Goal: Task Accomplishment & Management: Use online tool/utility

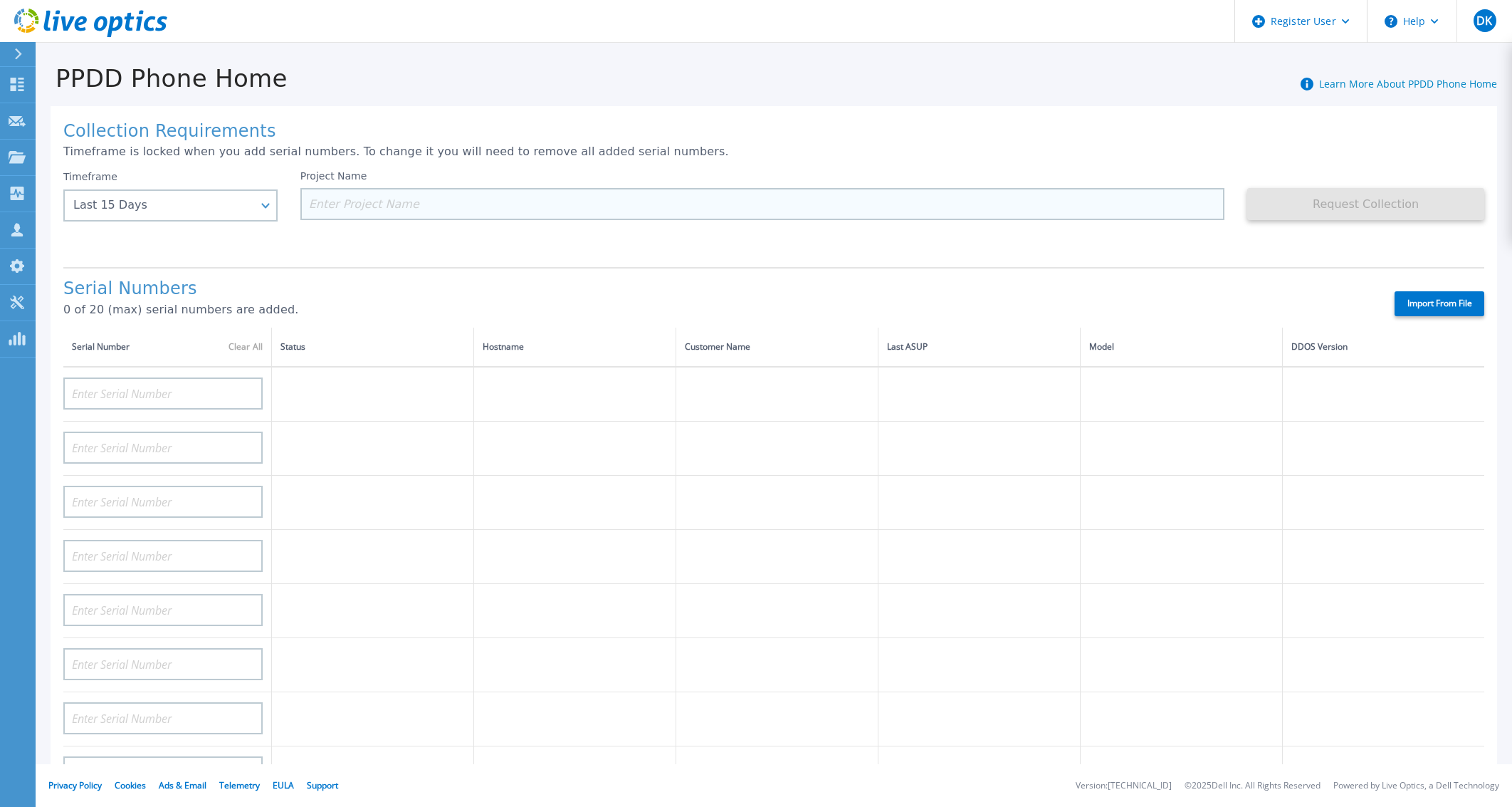
click at [457, 206] on input at bounding box center [763, 204] width 925 height 32
paste input "CRK00234308452"
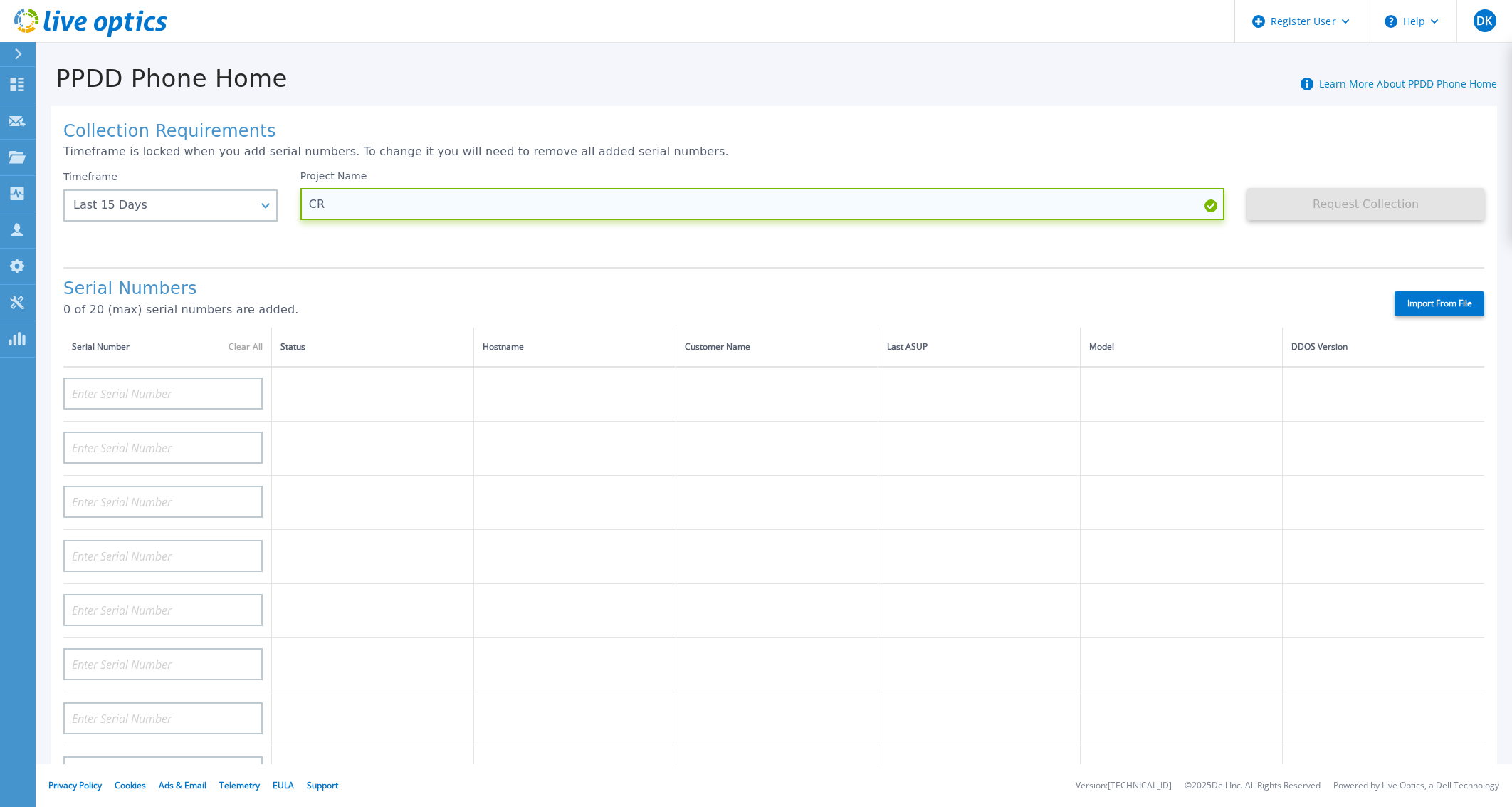
type input "C"
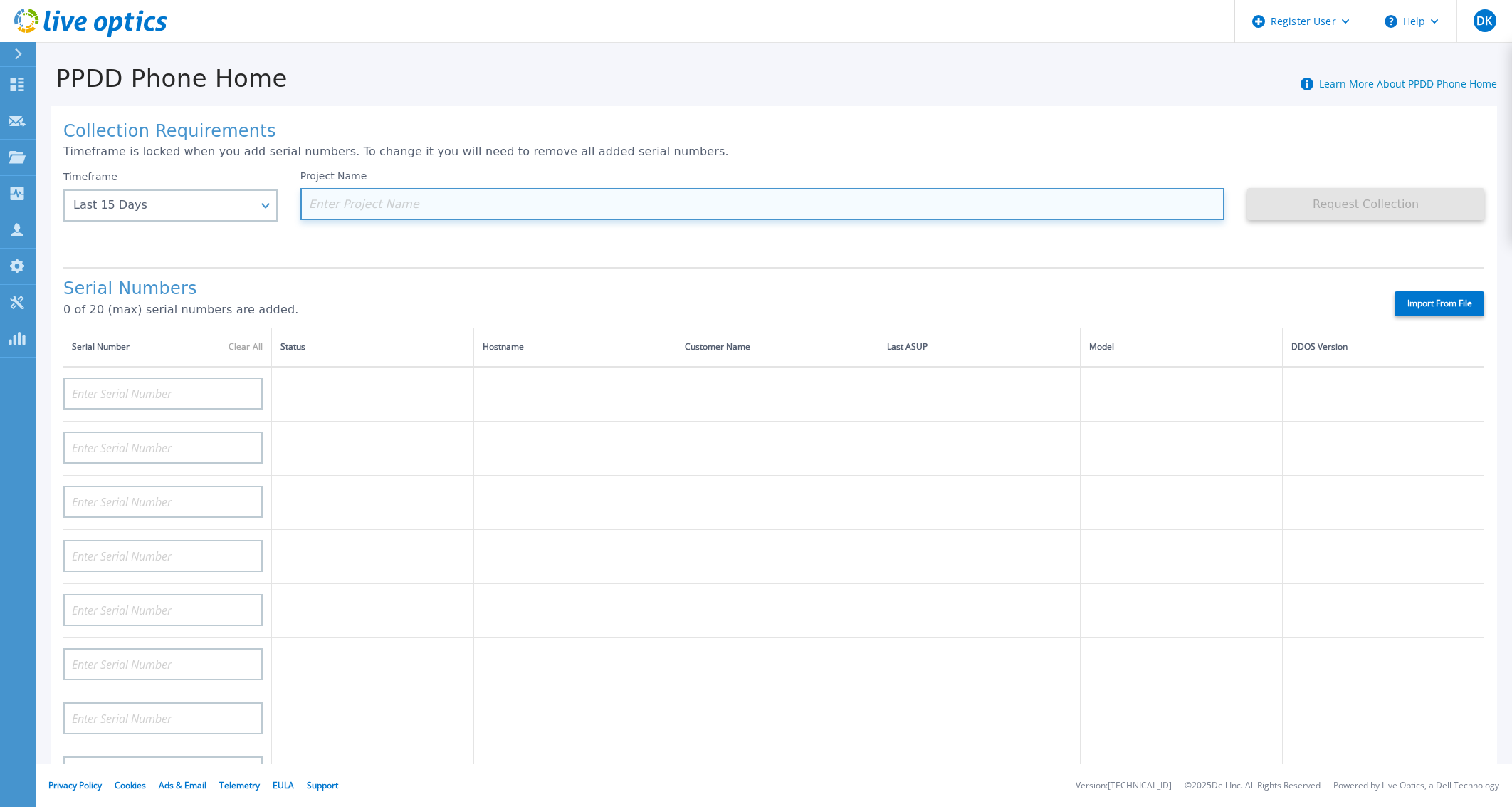
paste input "HxGN Safety & Infrastructure GmbH"
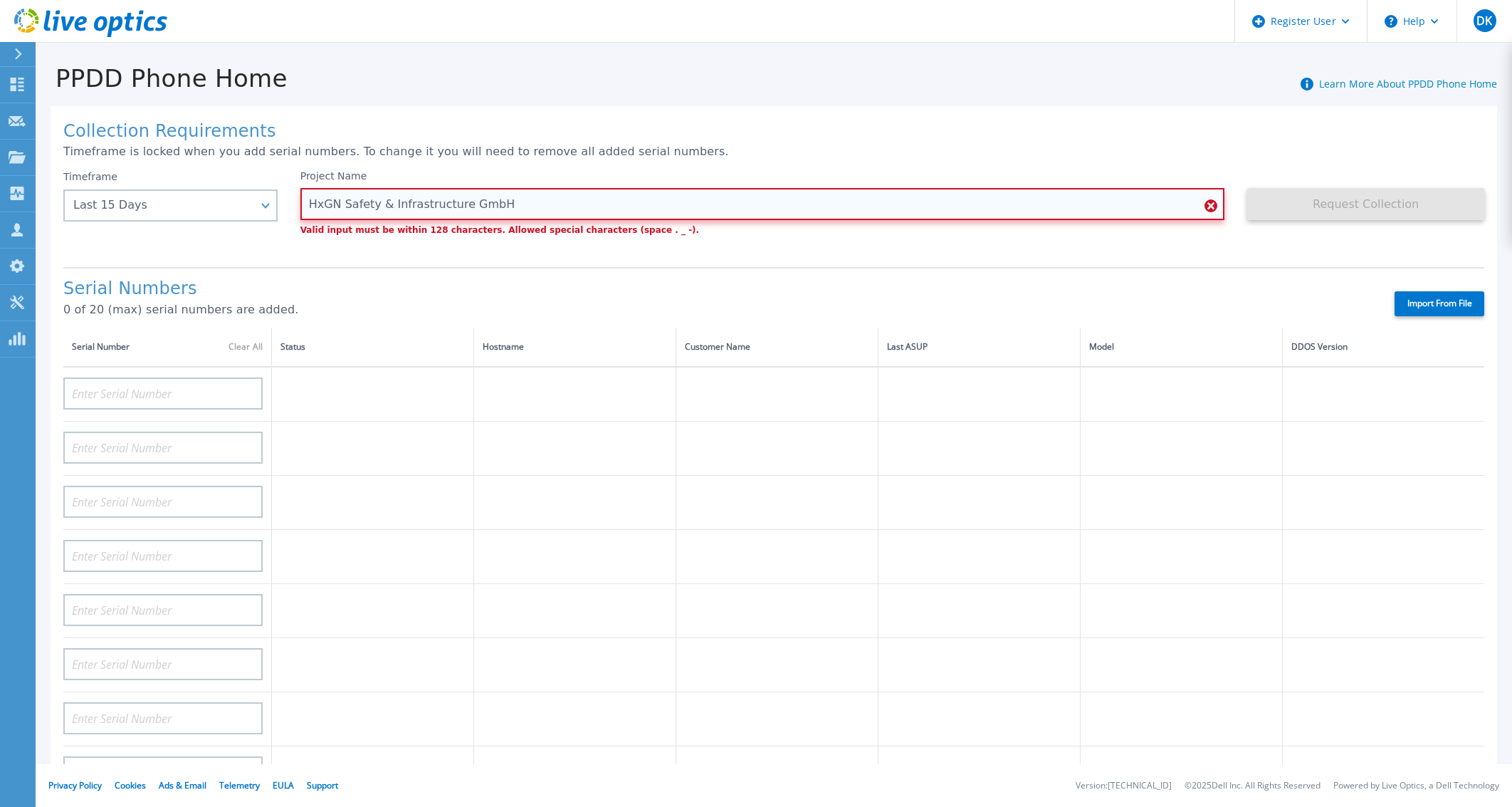
drag, startPoint x: 515, startPoint y: 207, endPoint x: 372, endPoint y: 206, distance: 143.0
click at [372, 206] on input "HxGN Safety & Infrastructure GmbH" at bounding box center [763, 204] width 925 height 32
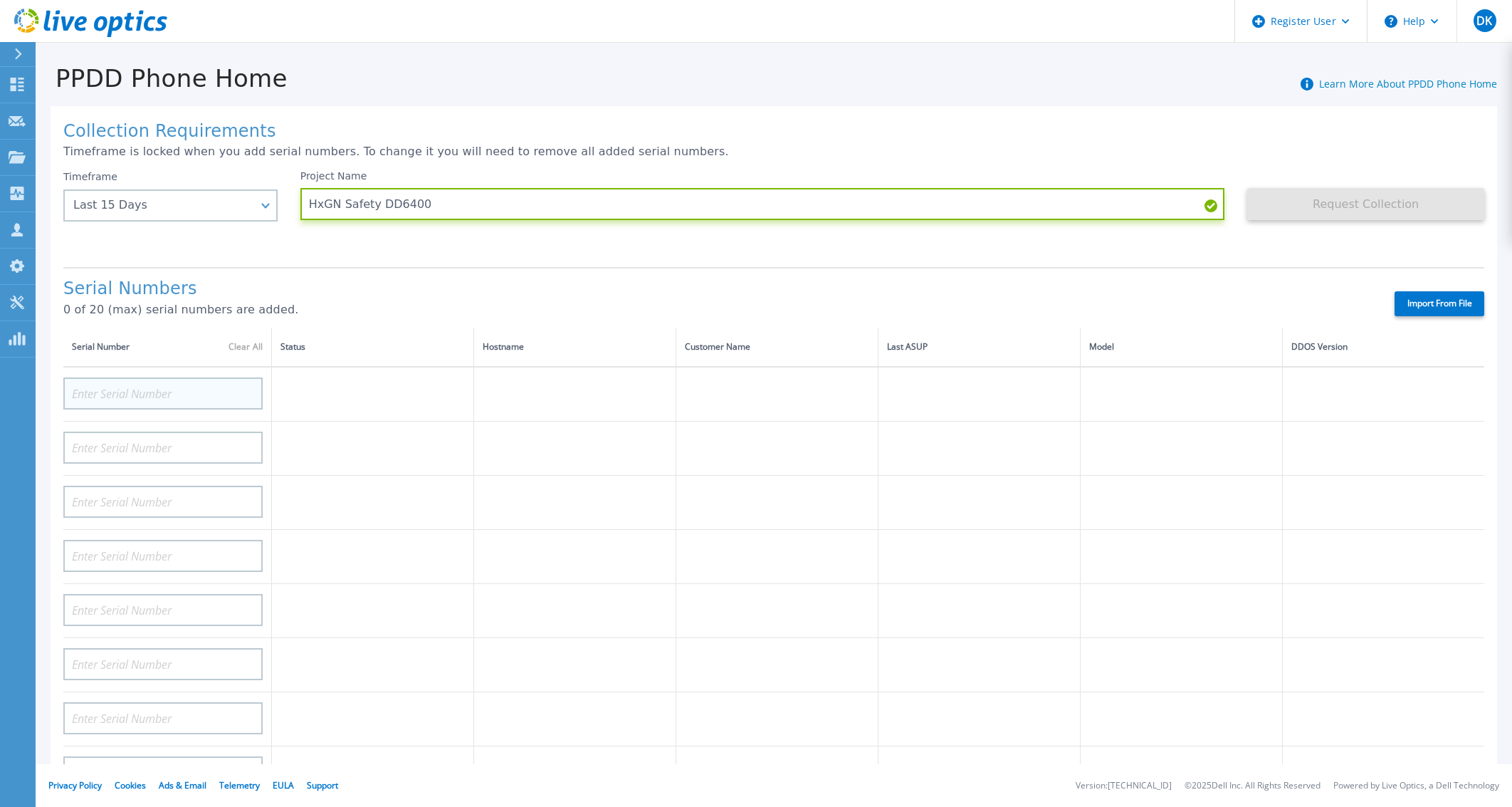
type input "HxGN Safety DD6400"
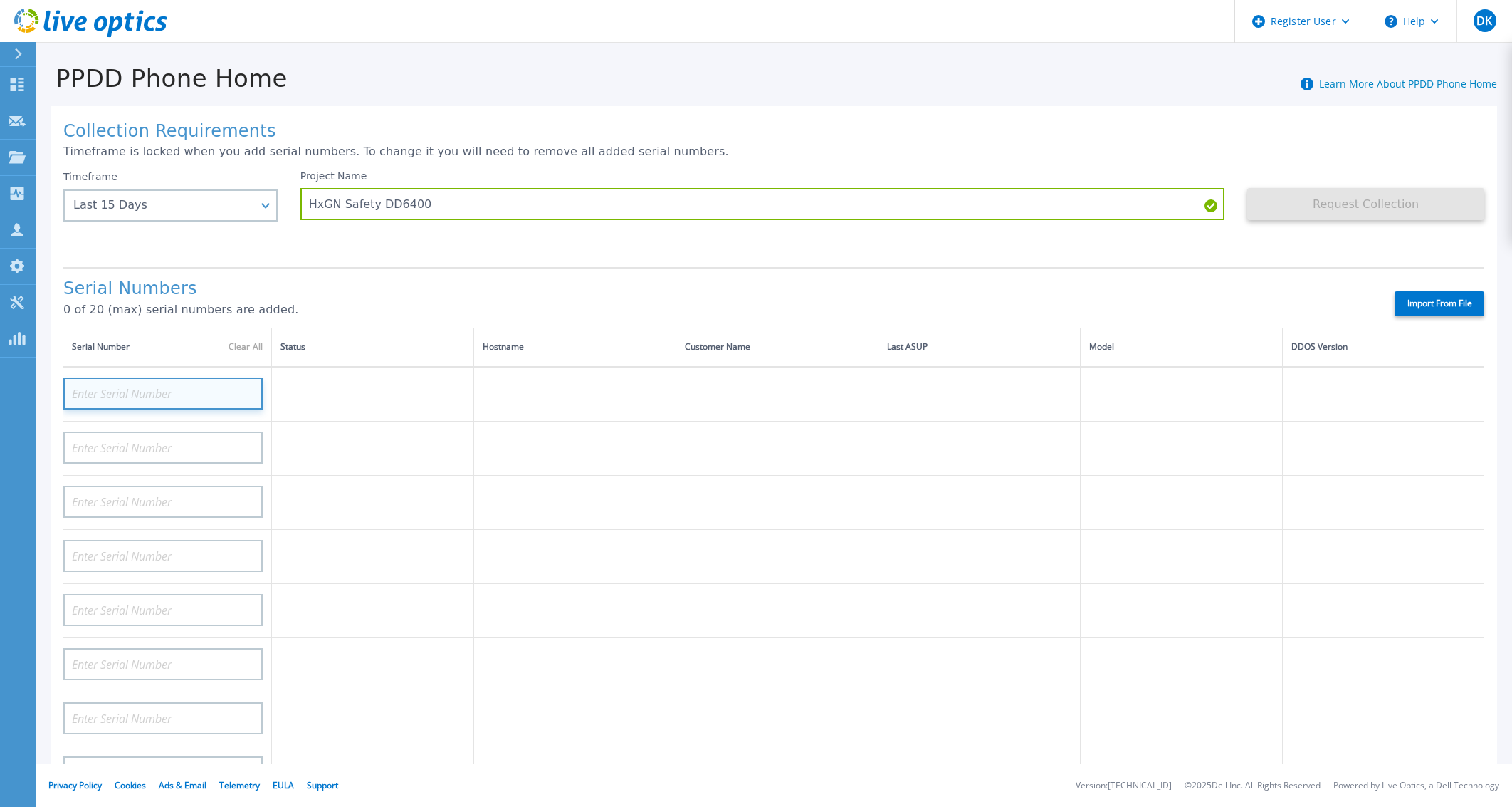
click at [101, 387] on input at bounding box center [162, 393] width 200 height 32
paste input "CRK00234308452"
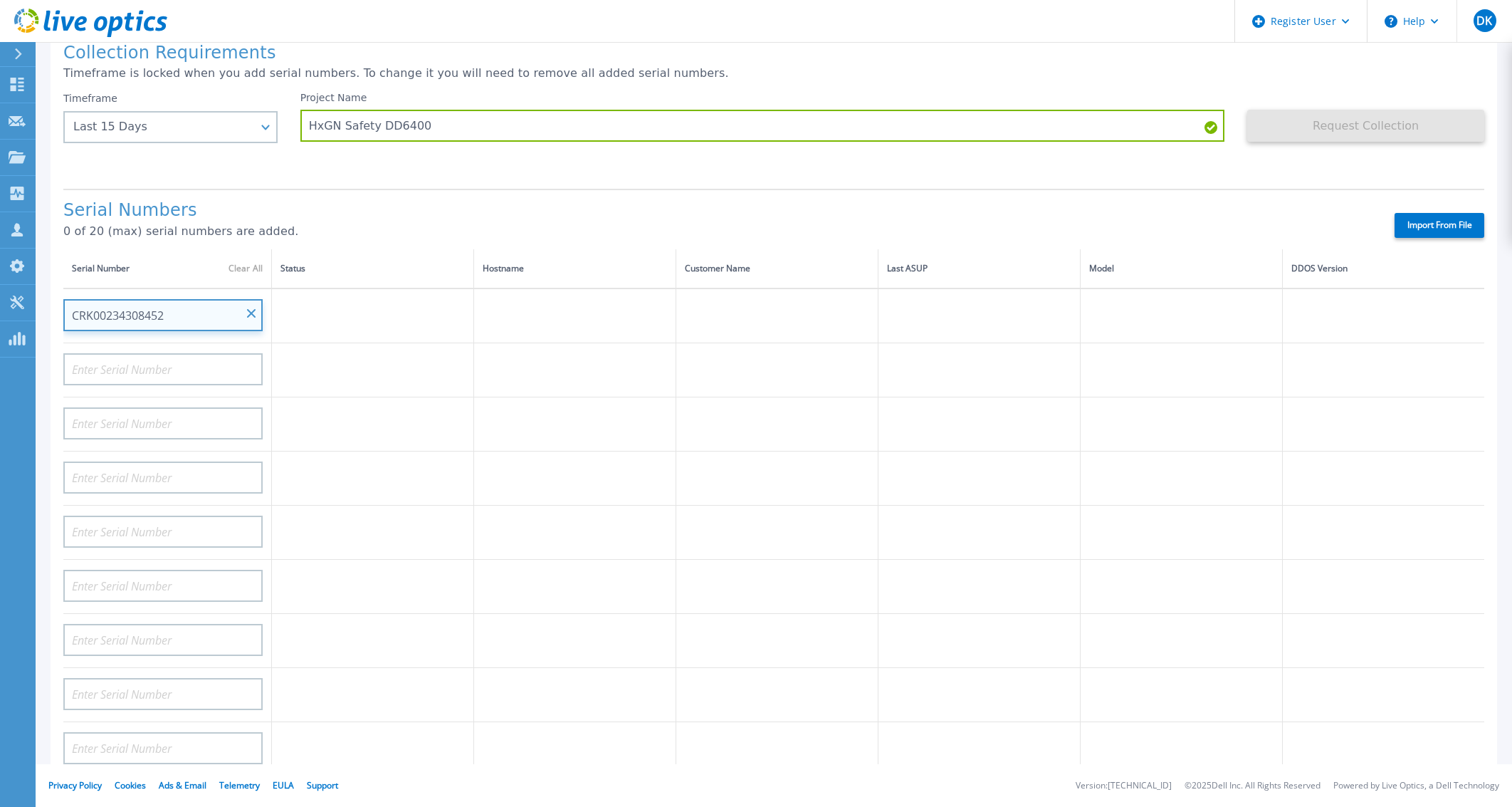
scroll to position [34, 0]
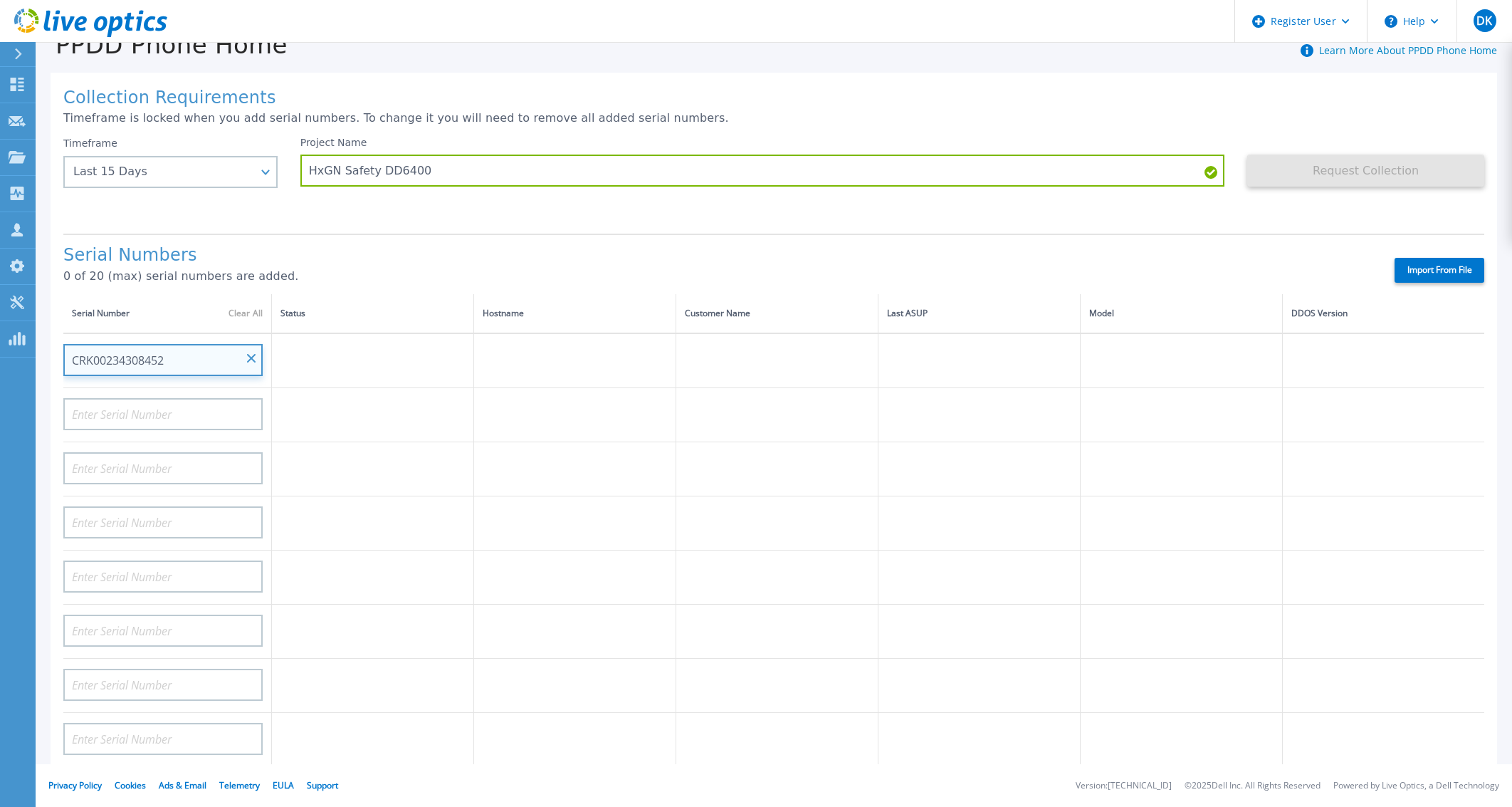
type input "CRK00234308452"
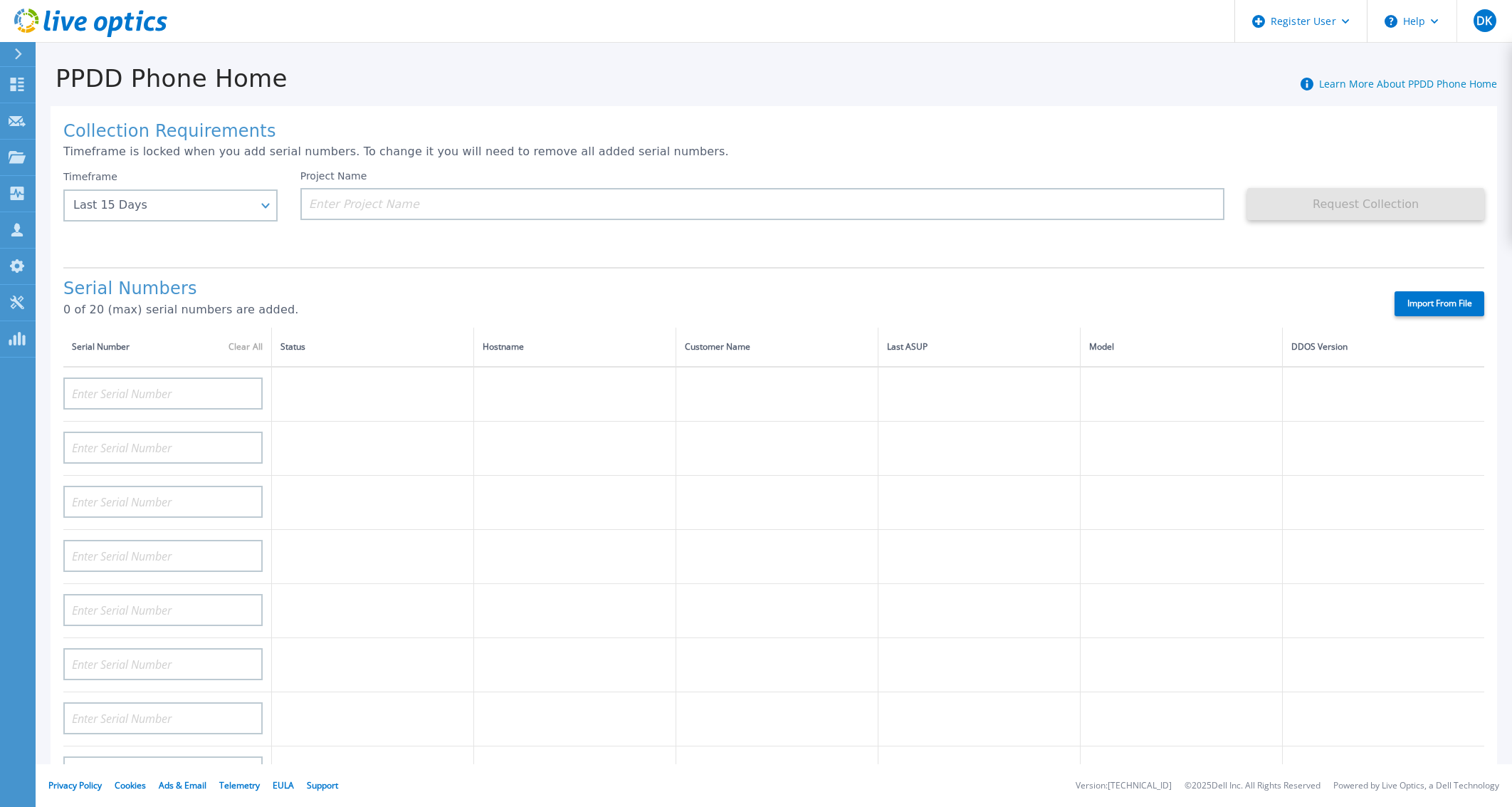
click at [30, 22] on icon at bounding box center [91, 23] width 153 height 29
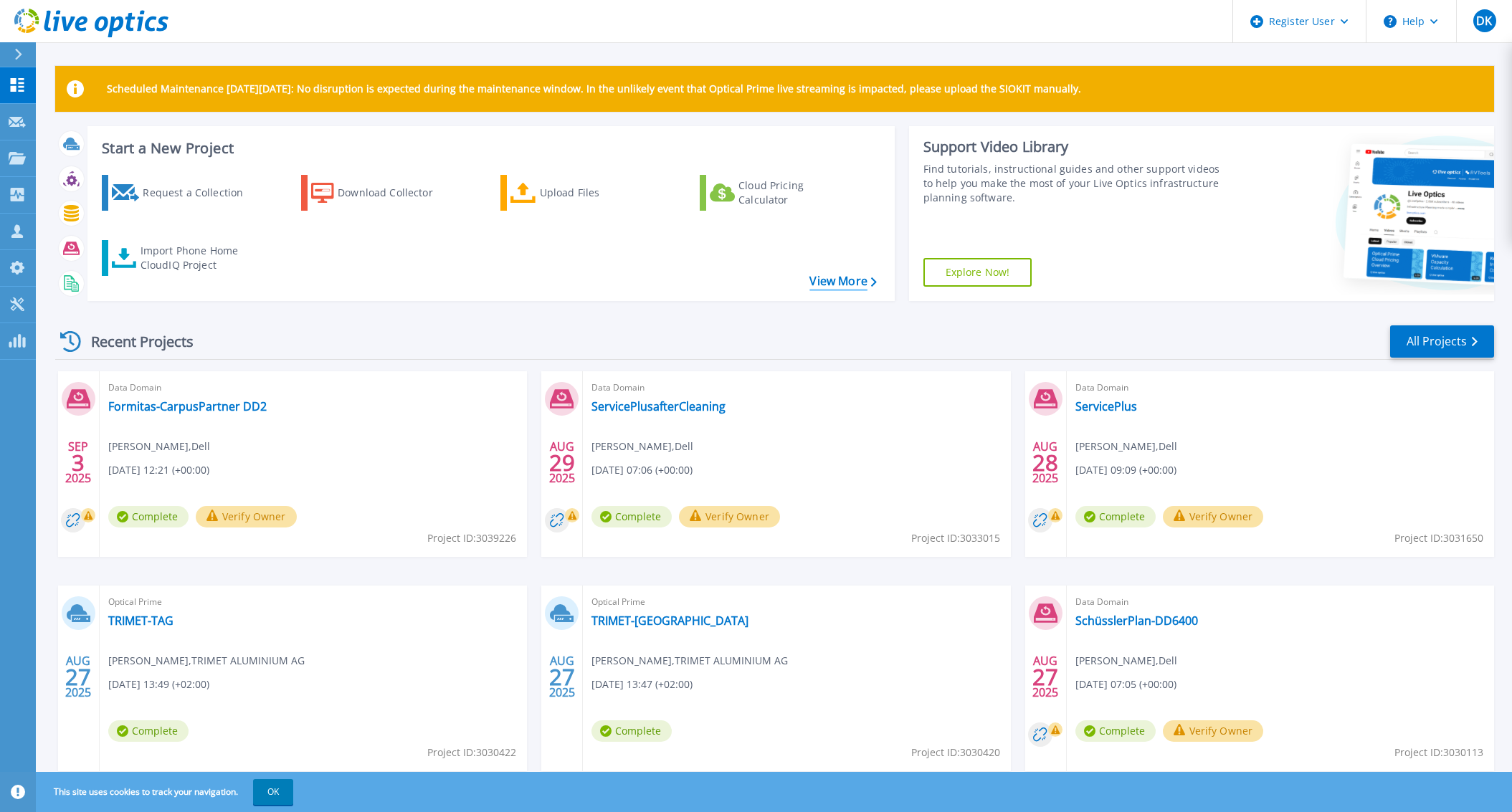
click at [833, 281] on link "View More" at bounding box center [842, 281] width 67 height 14
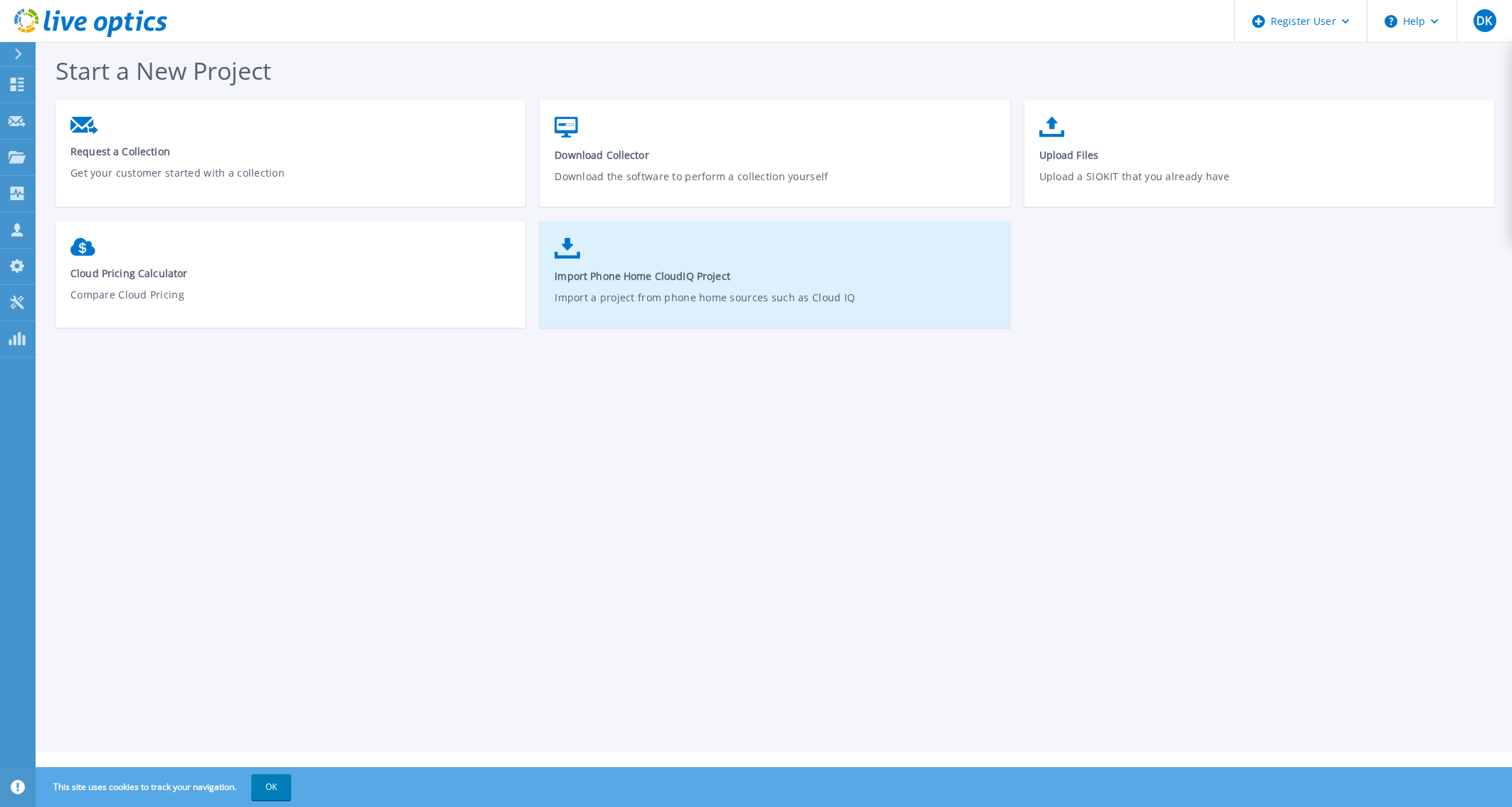
click at [759, 285] on link "Import Phone Home CloudIQ Project Import a project from phone home sources such…" at bounding box center [775, 281] width 470 height 102
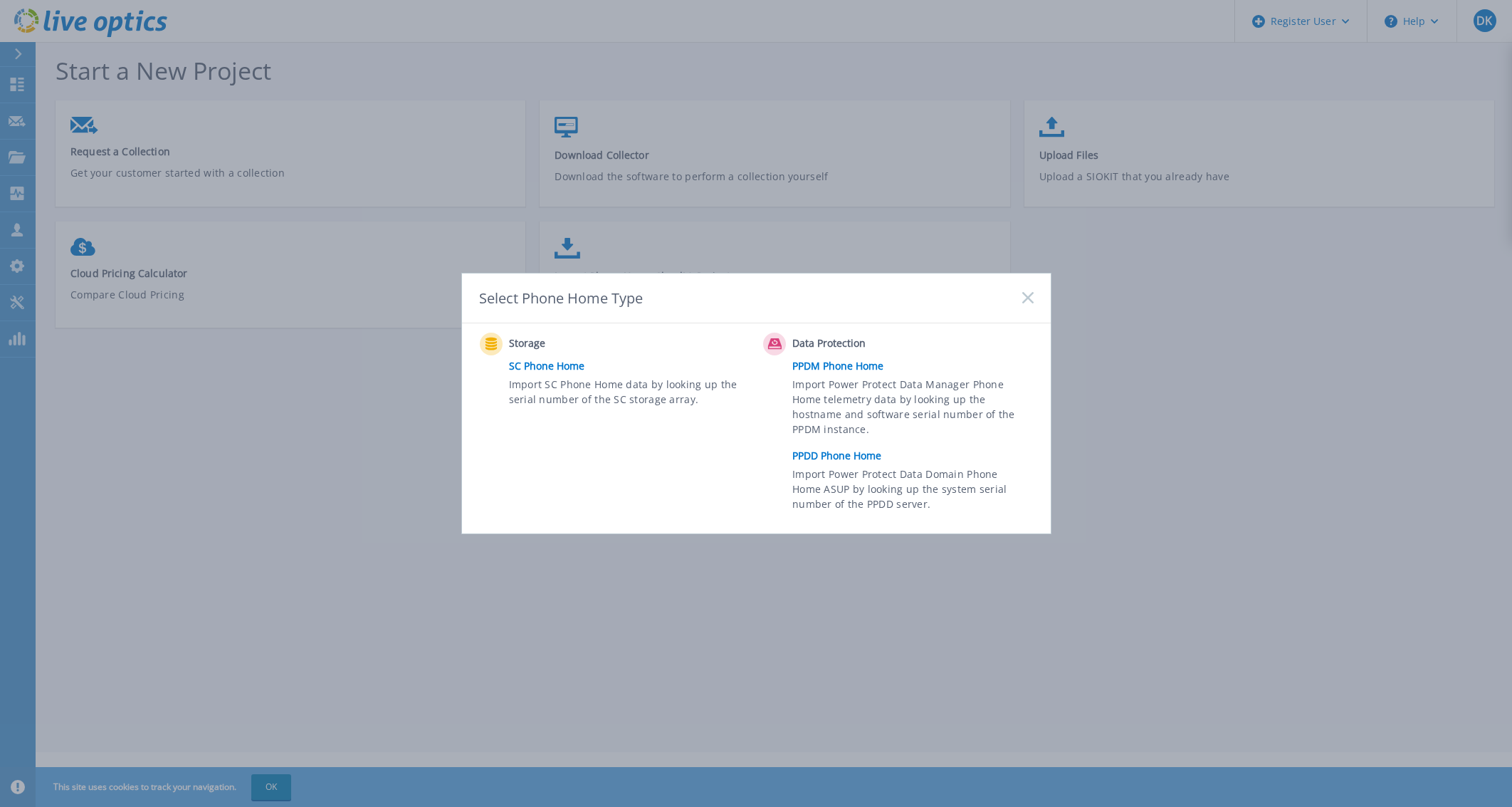
click at [854, 464] on link "PPDD Phone Home" at bounding box center [916, 456] width 248 height 21
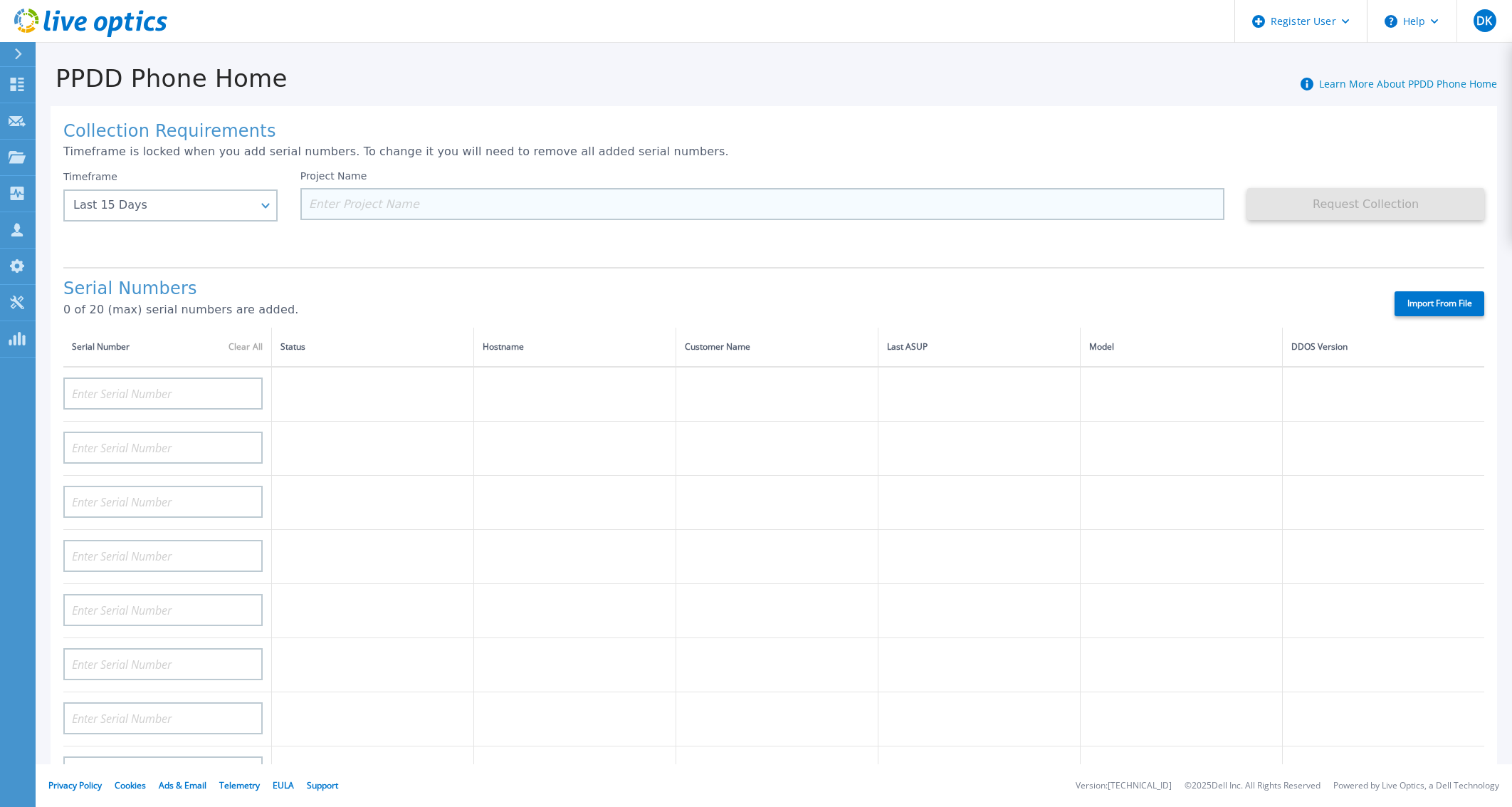
click at [424, 201] on input at bounding box center [763, 204] width 925 height 32
paste input "CRK00234308452"
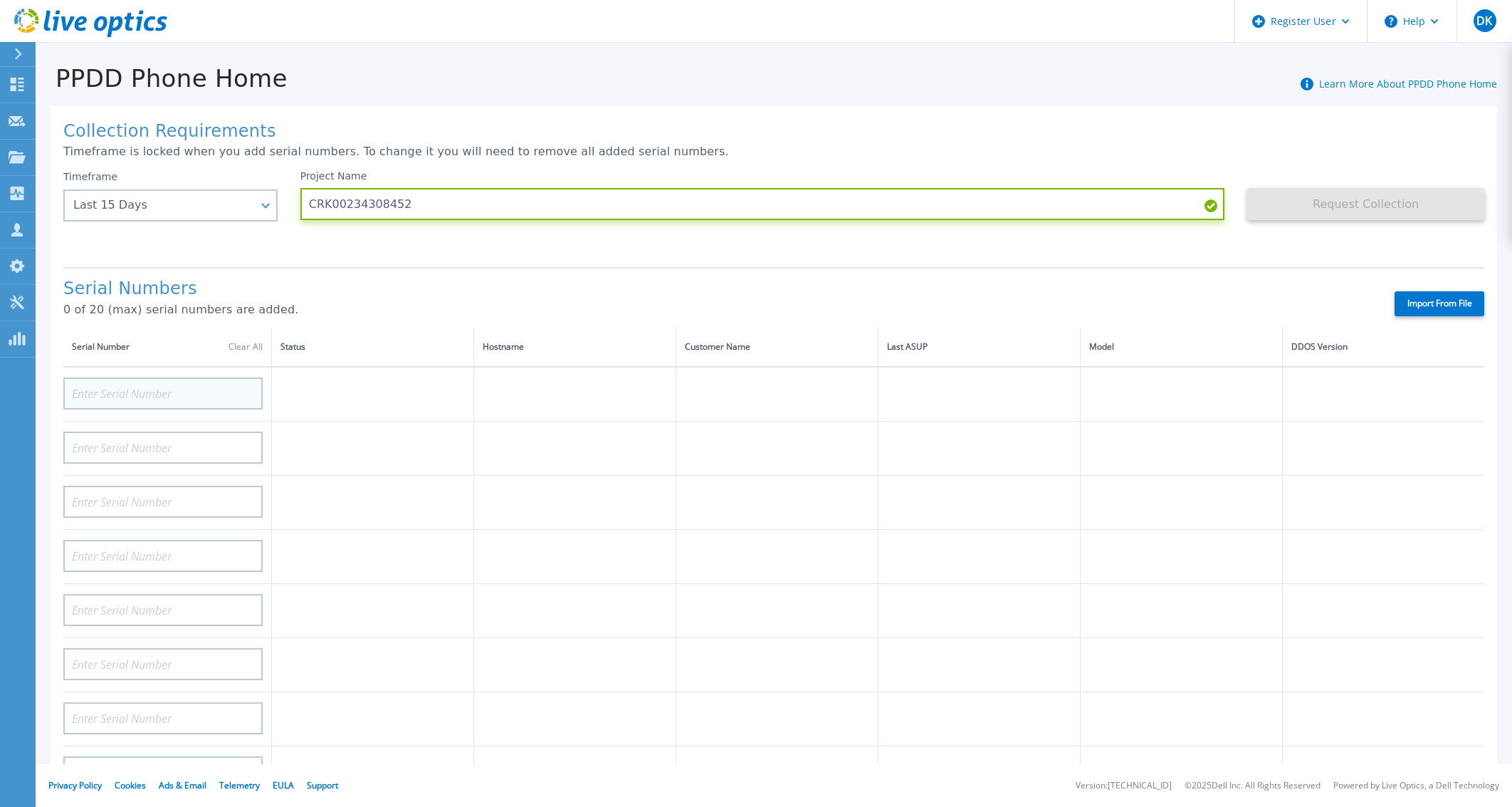
type input "CRK00234308452"
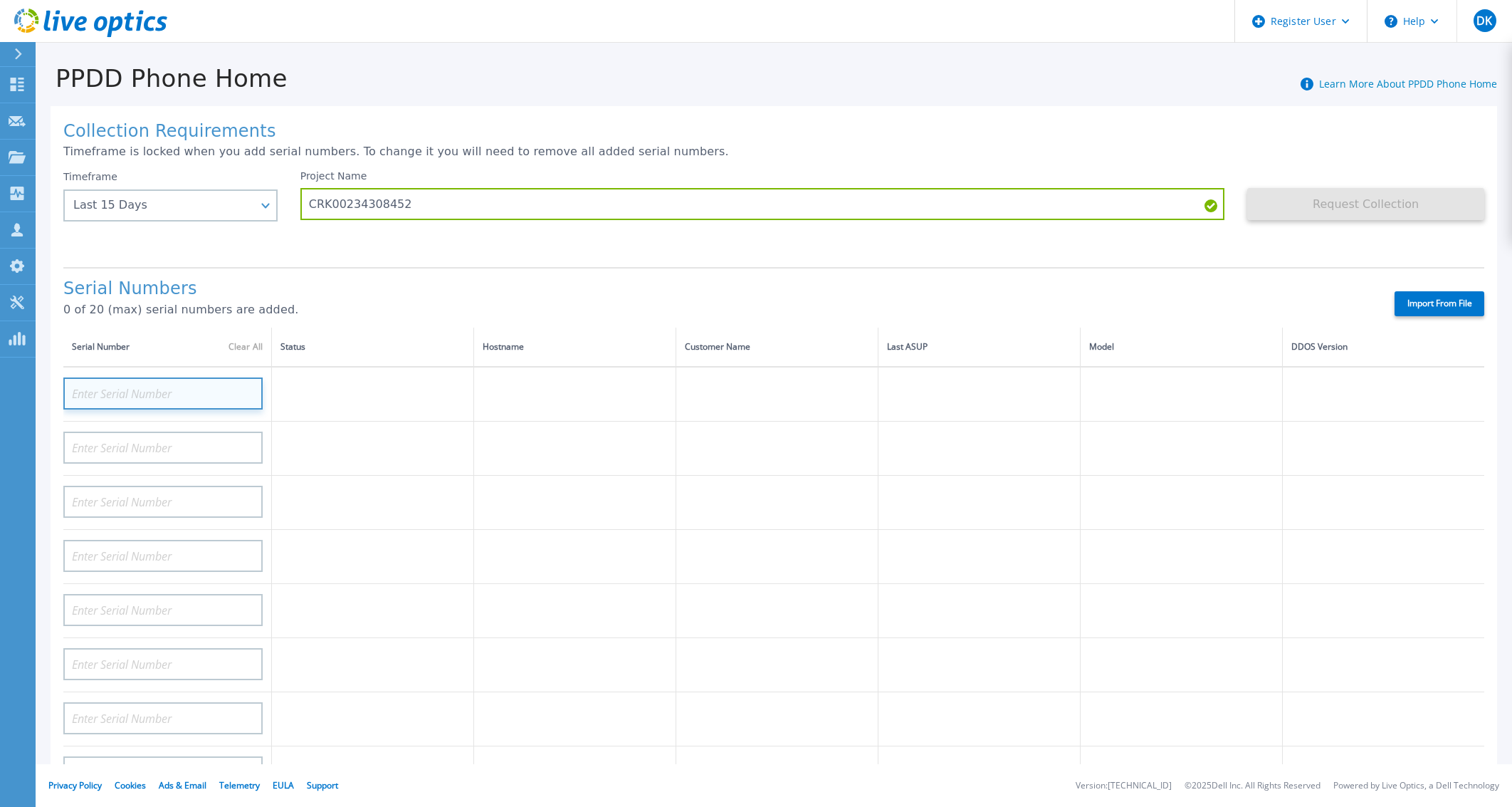
click at [203, 398] on input at bounding box center [162, 393] width 200 height 32
paste input "CRK00234308452"
type input "CRK00234308452"
click at [1096, 270] on div "Serial Numbers 0 of 20 (max) serial numbers are added. Import From File" at bounding box center [774, 297] width 1421 height 61
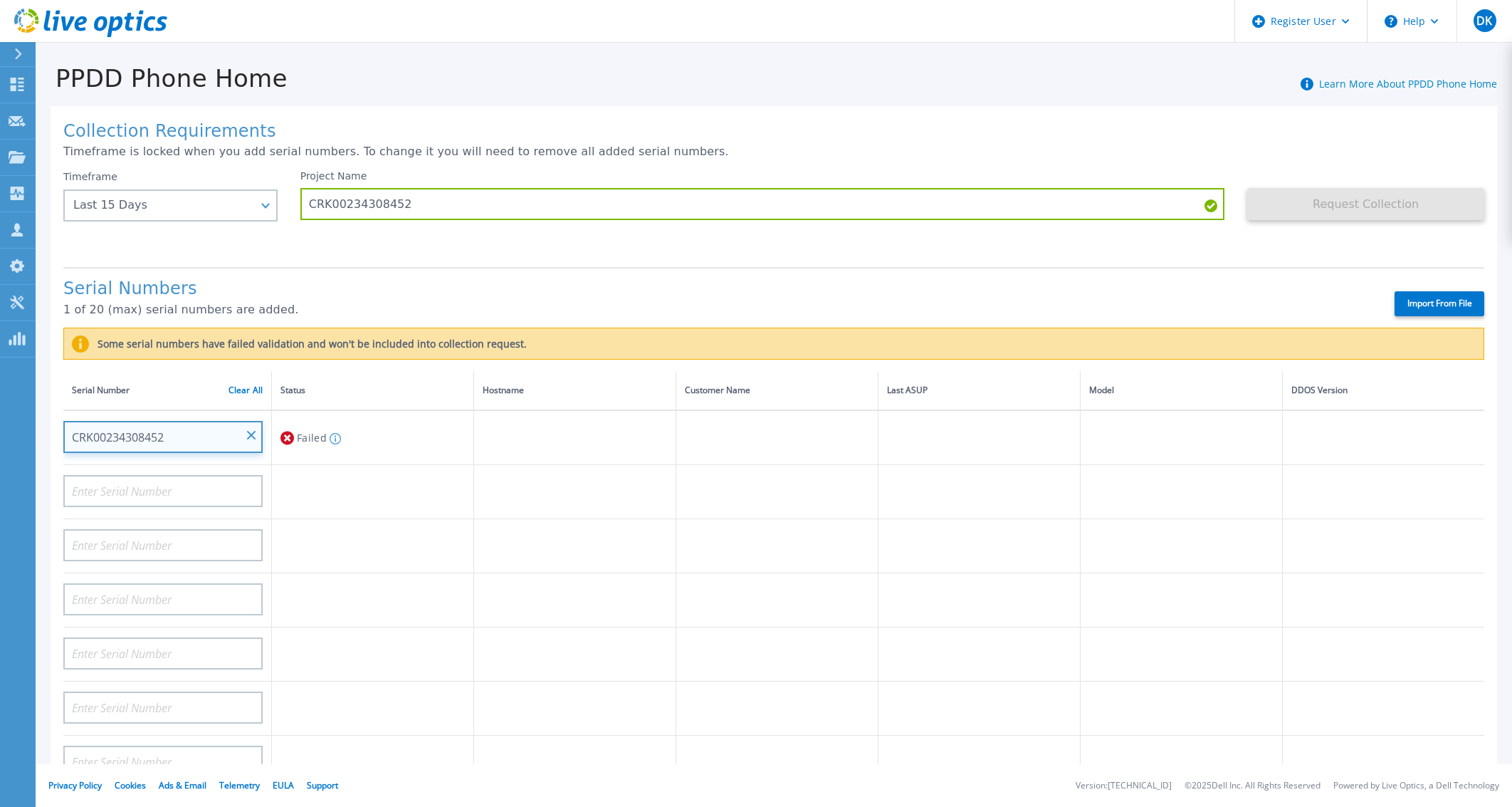
click at [220, 429] on input "CRK00234308452" at bounding box center [162, 437] width 200 height 32
click at [258, 438] on input "CRK00234308452" at bounding box center [162, 437] width 200 height 32
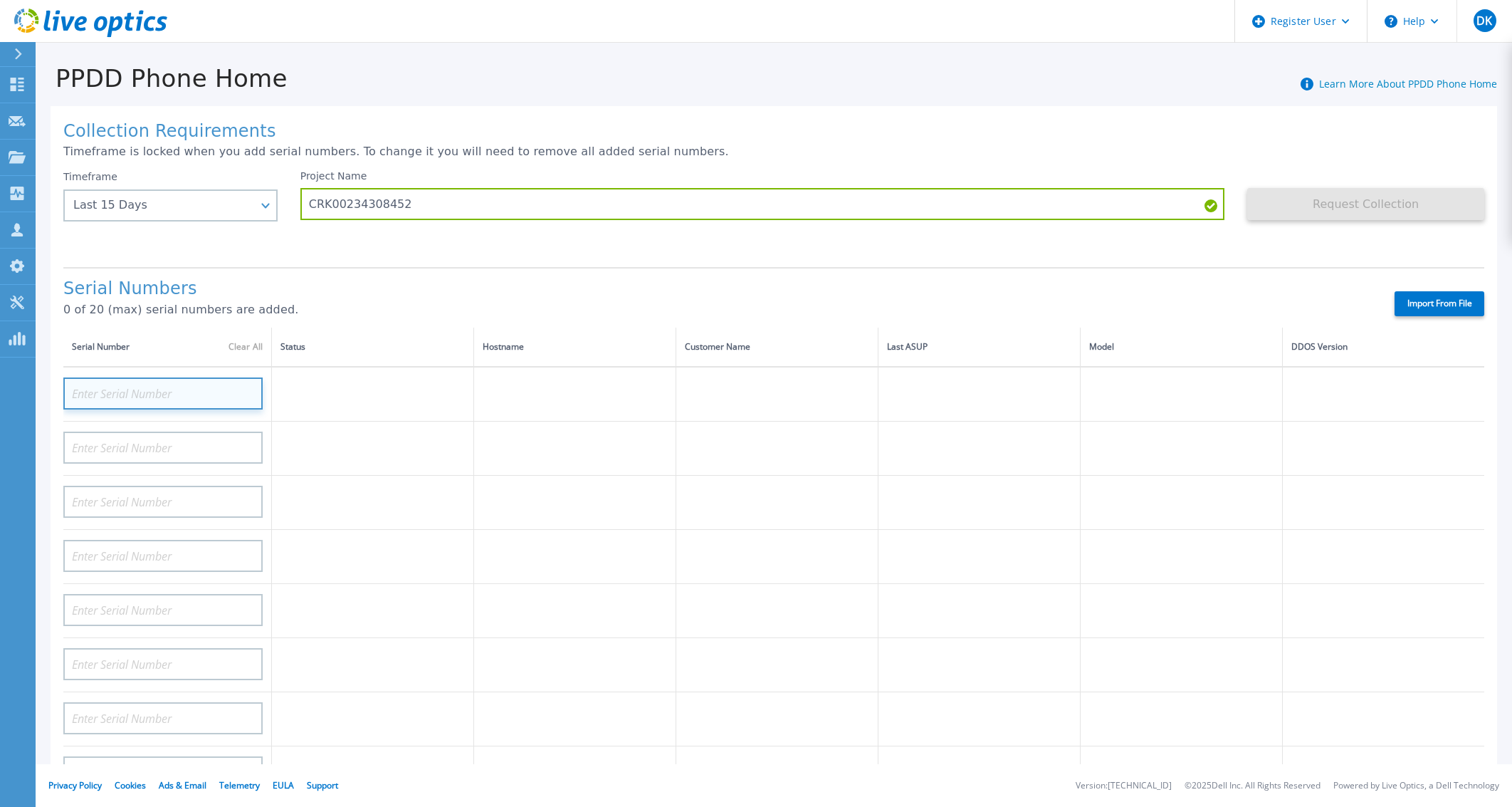
click at [165, 394] on input at bounding box center [162, 393] width 200 height 32
paste input "CRK00234308452"
type input "CRK00234308452"
click at [748, 255] on div "Project Name CRK00234308452" at bounding box center [775, 212] width 948 height 85
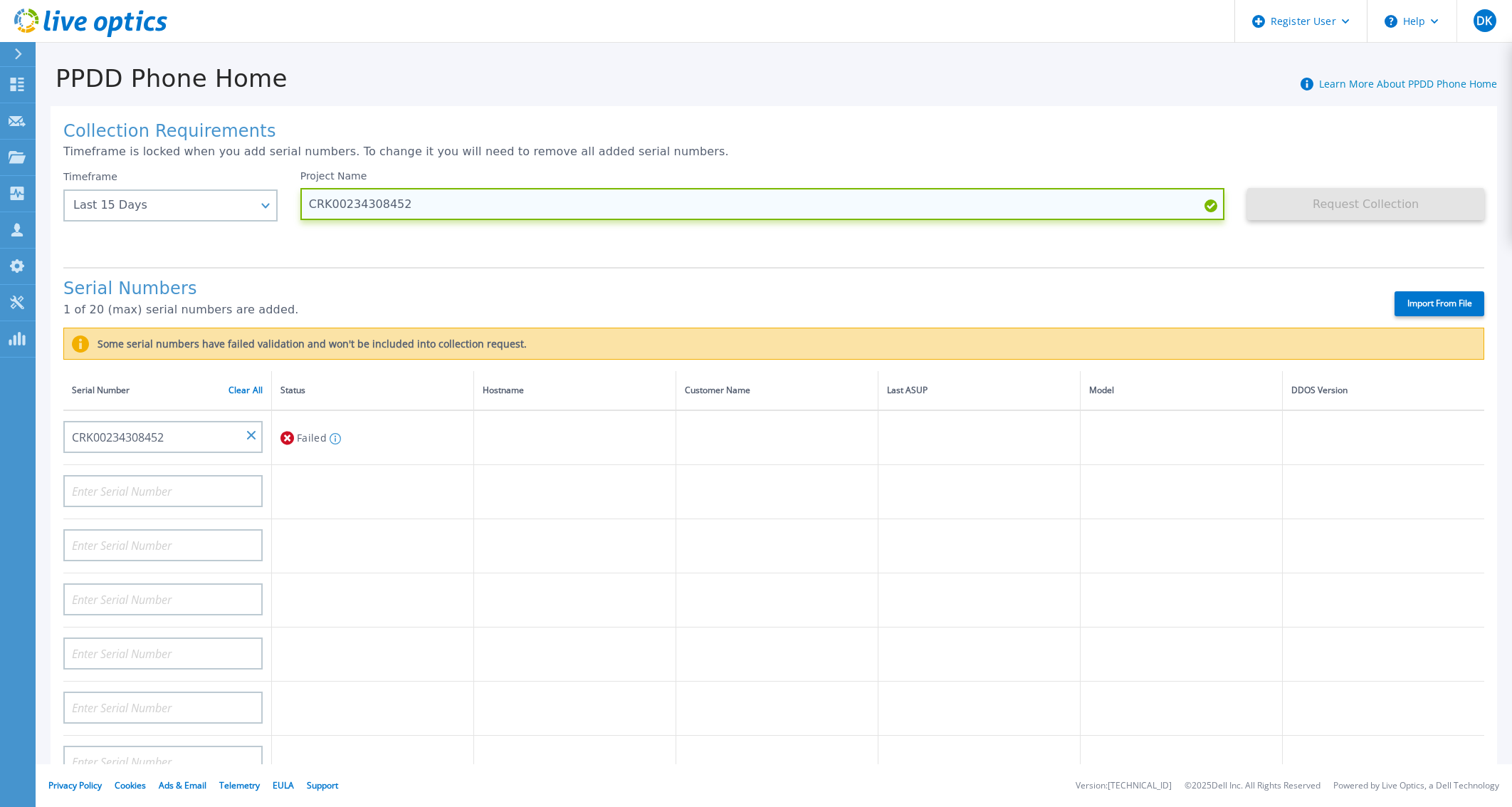
click at [423, 207] on input "CRK00234308452" at bounding box center [763, 204] width 925 height 32
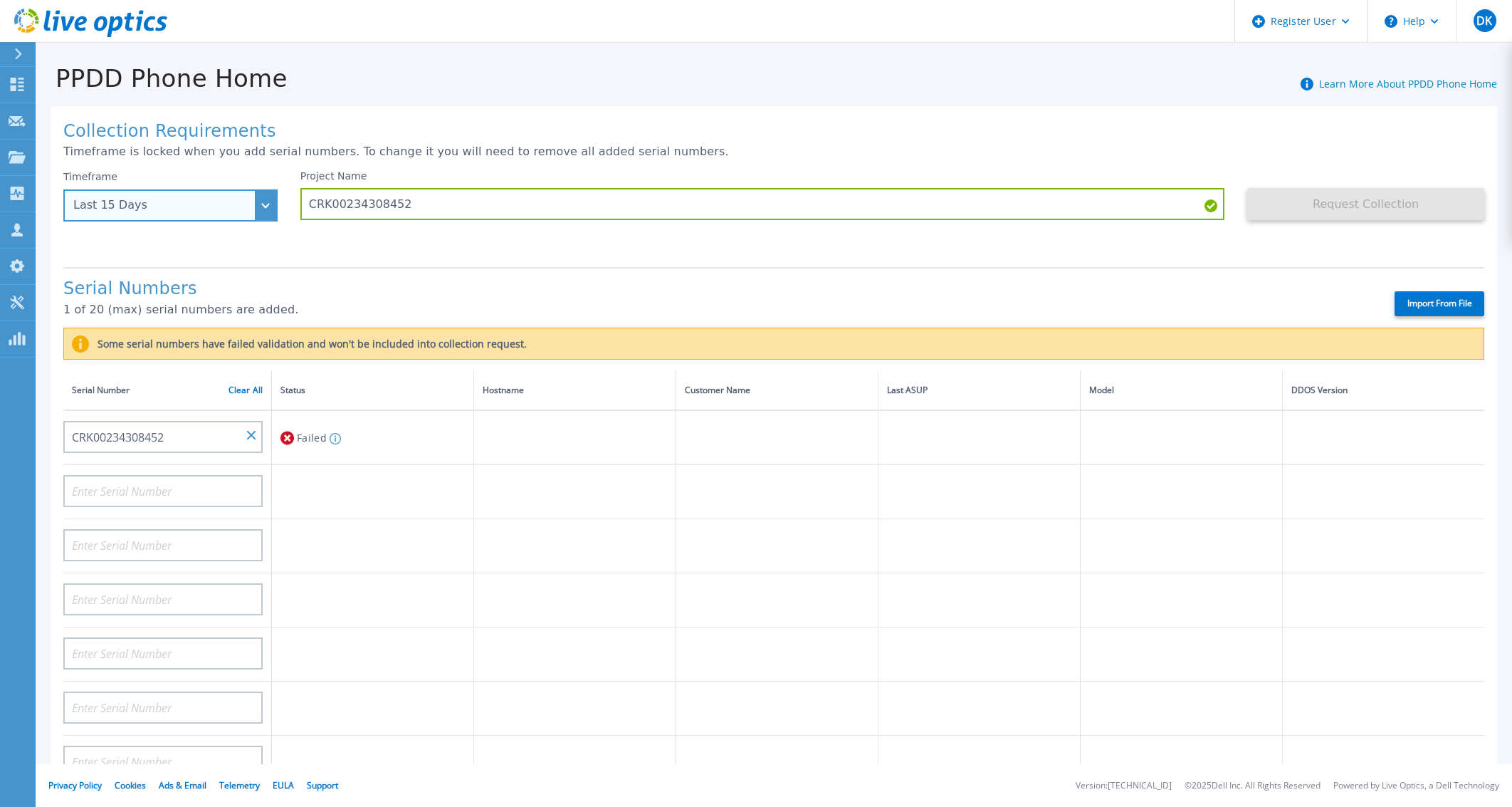
click at [213, 206] on div "Last 15 Days" at bounding box center [162, 205] width 178 height 13
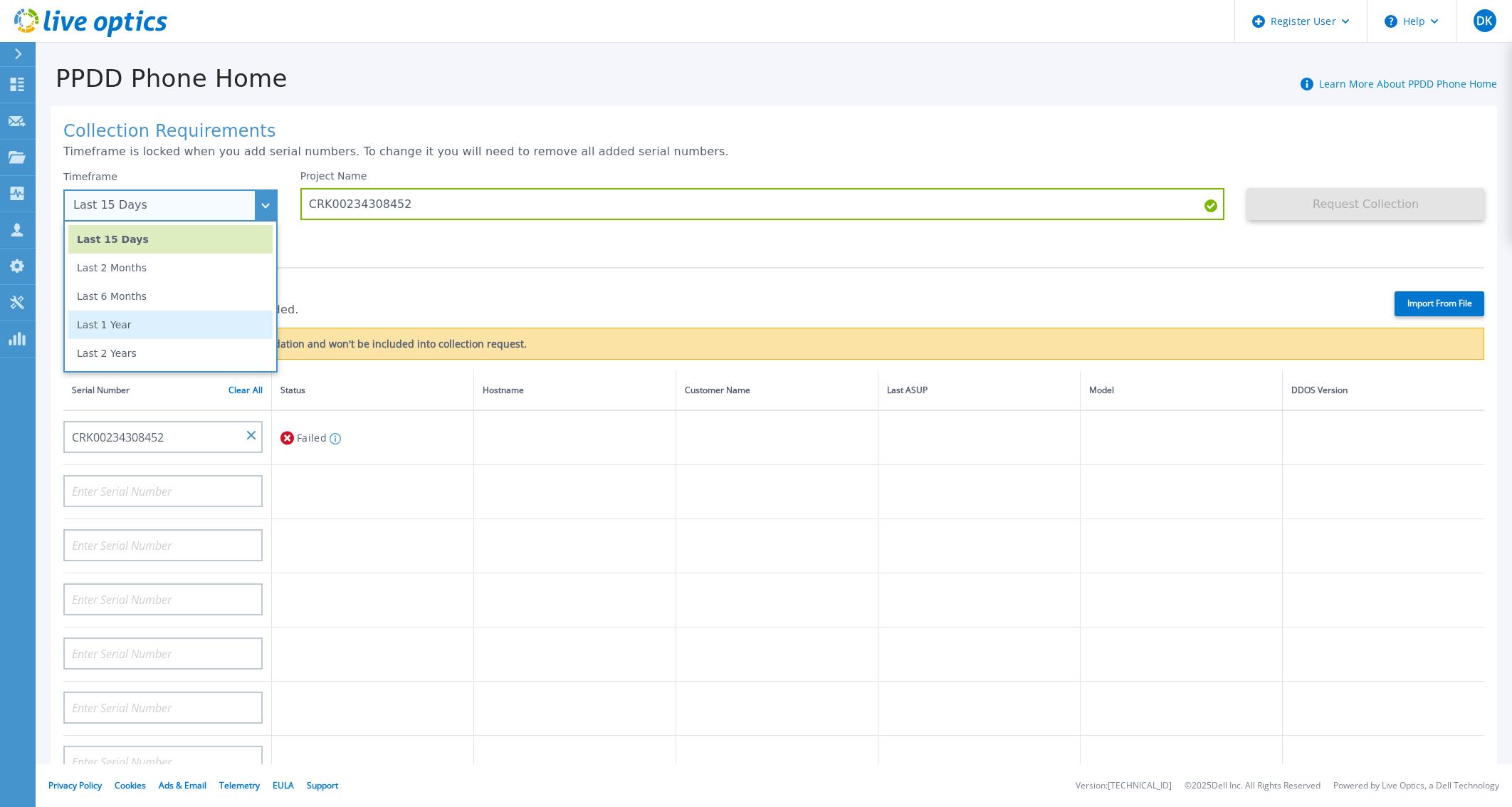
click at [174, 323] on li "Last 1 Year" at bounding box center [170, 325] width 205 height 29
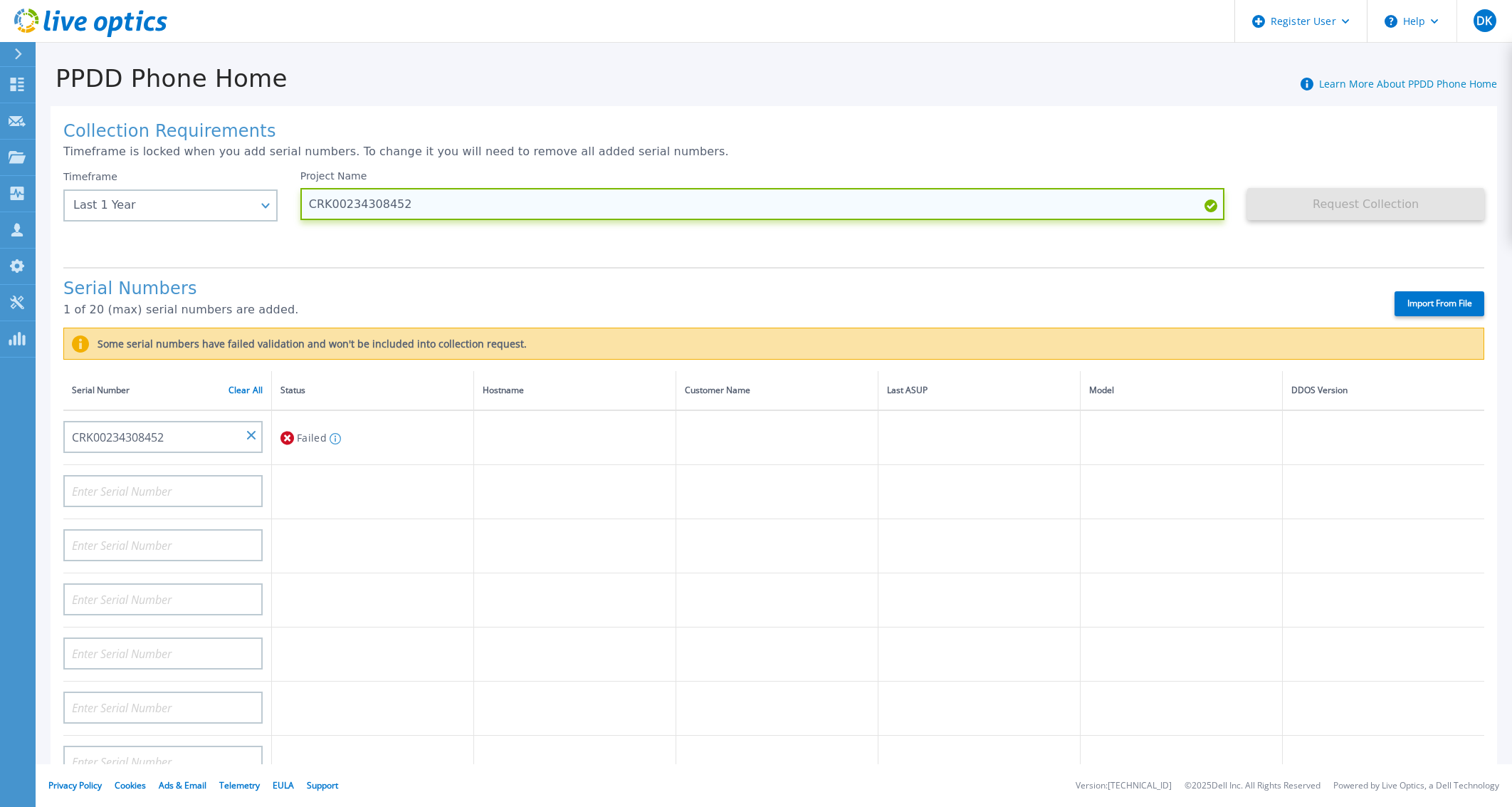
click at [404, 199] on input "CRK00234308452" at bounding box center [763, 204] width 925 height 32
type input "Test"
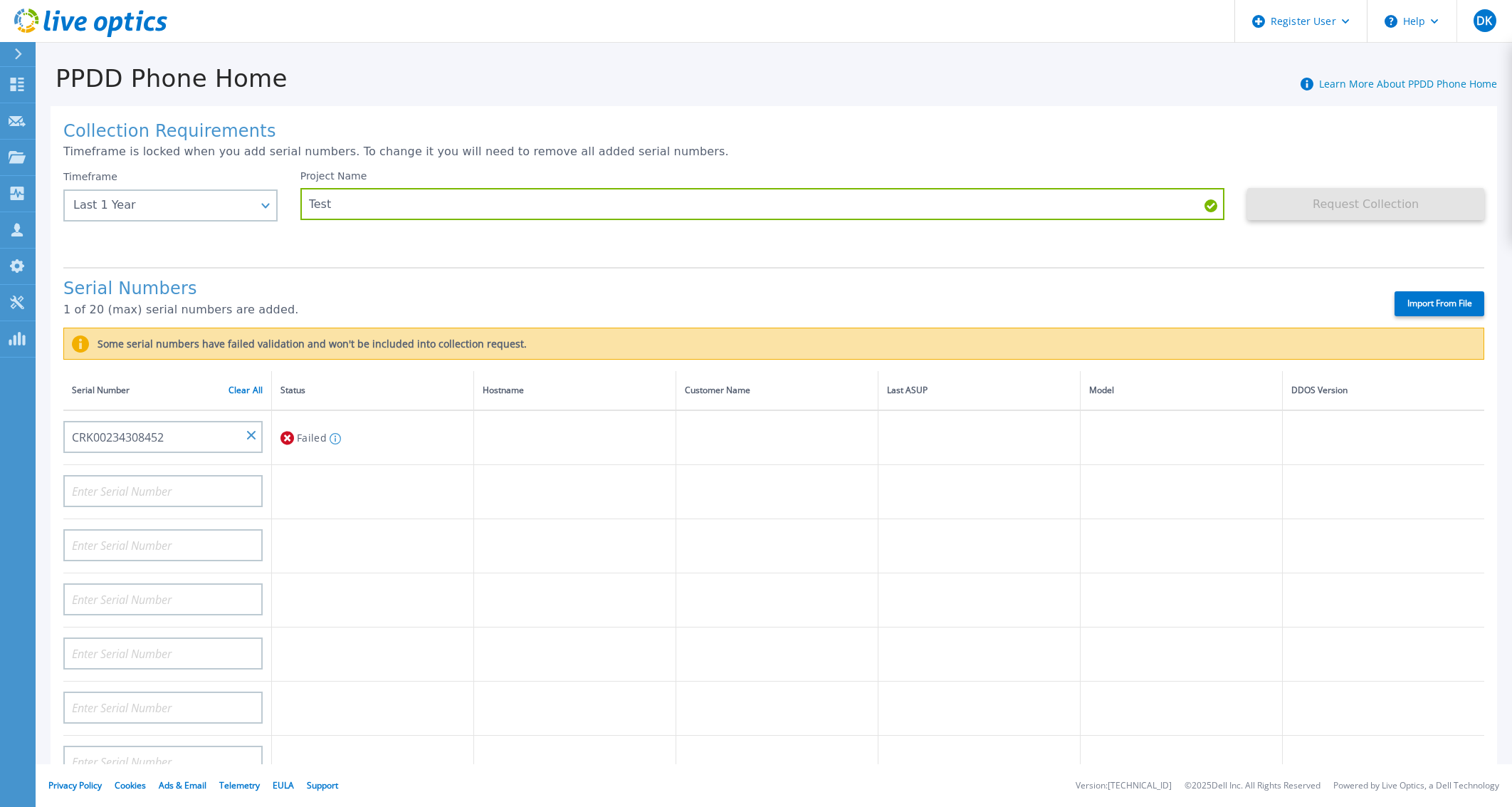
click at [485, 252] on div "Project Name Test" at bounding box center [775, 212] width 948 height 85
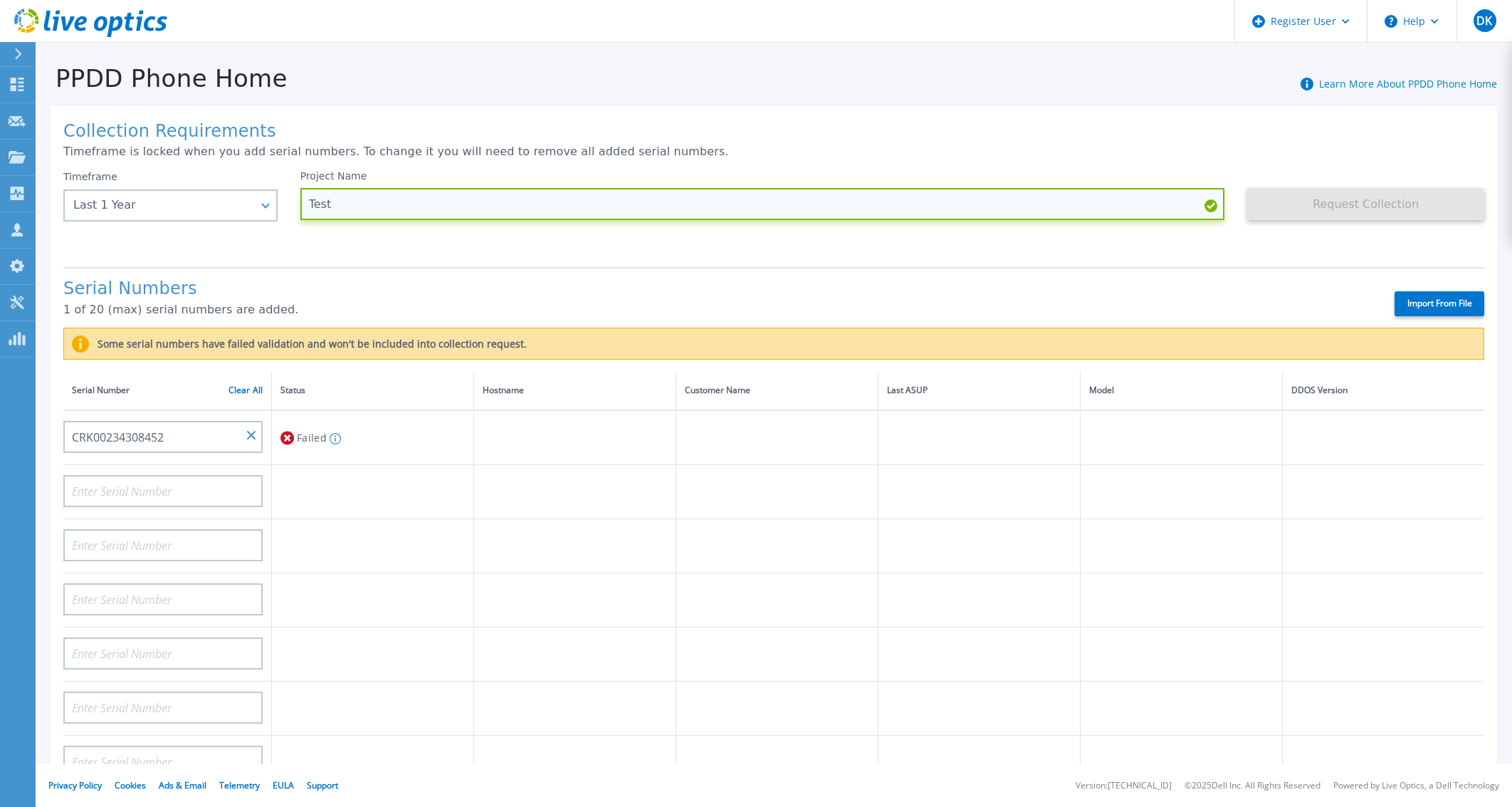
click at [349, 200] on input "Test" at bounding box center [763, 204] width 925 height 32
click at [410, 200] on input "Test" at bounding box center [763, 204] width 925 height 32
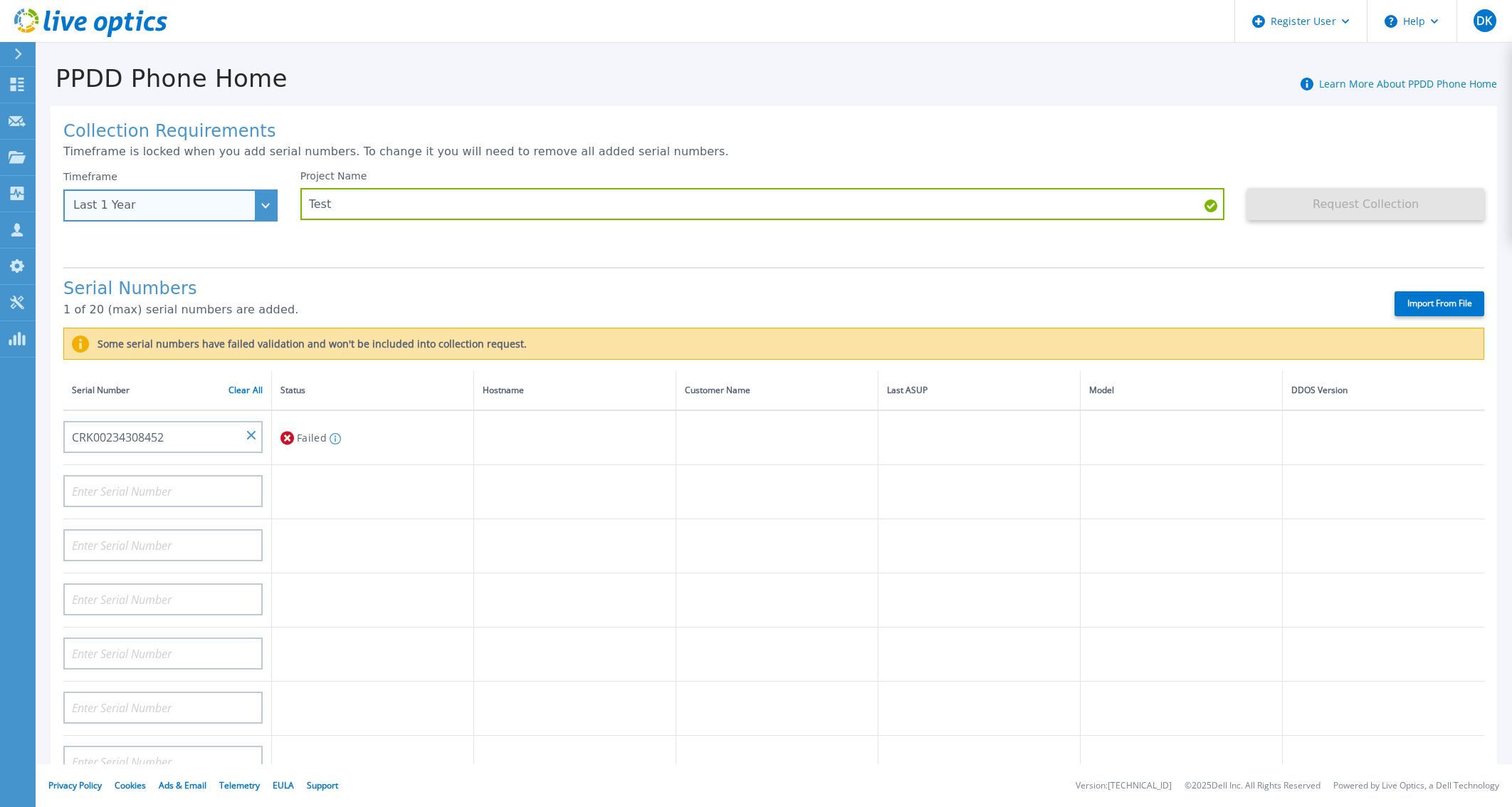
click at [212, 208] on div "Last 1 Year" at bounding box center [162, 205] width 178 height 13
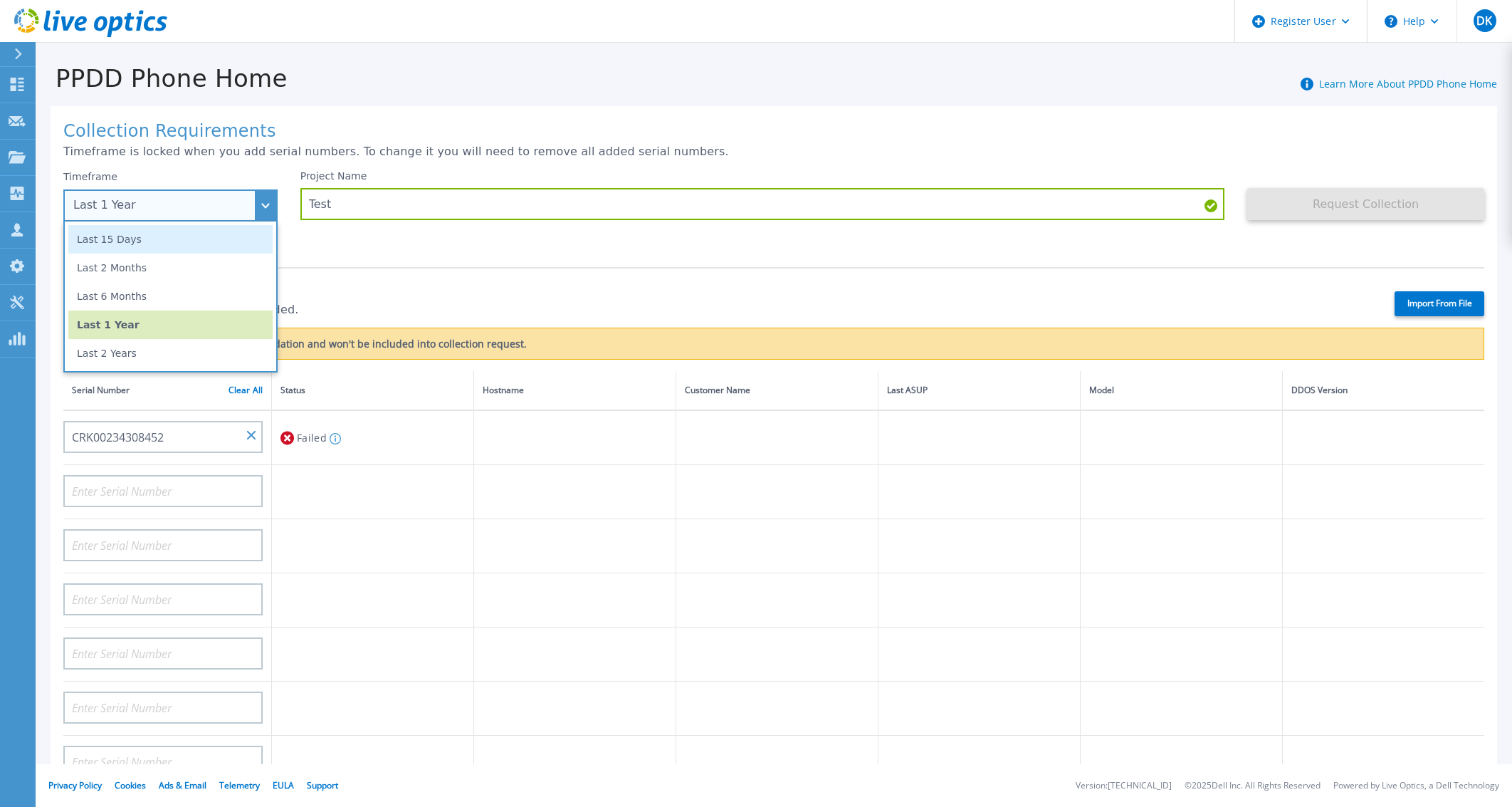
click at [196, 253] on li "Last 15 Days" at bounding box center [170, 239] width 205 height 29
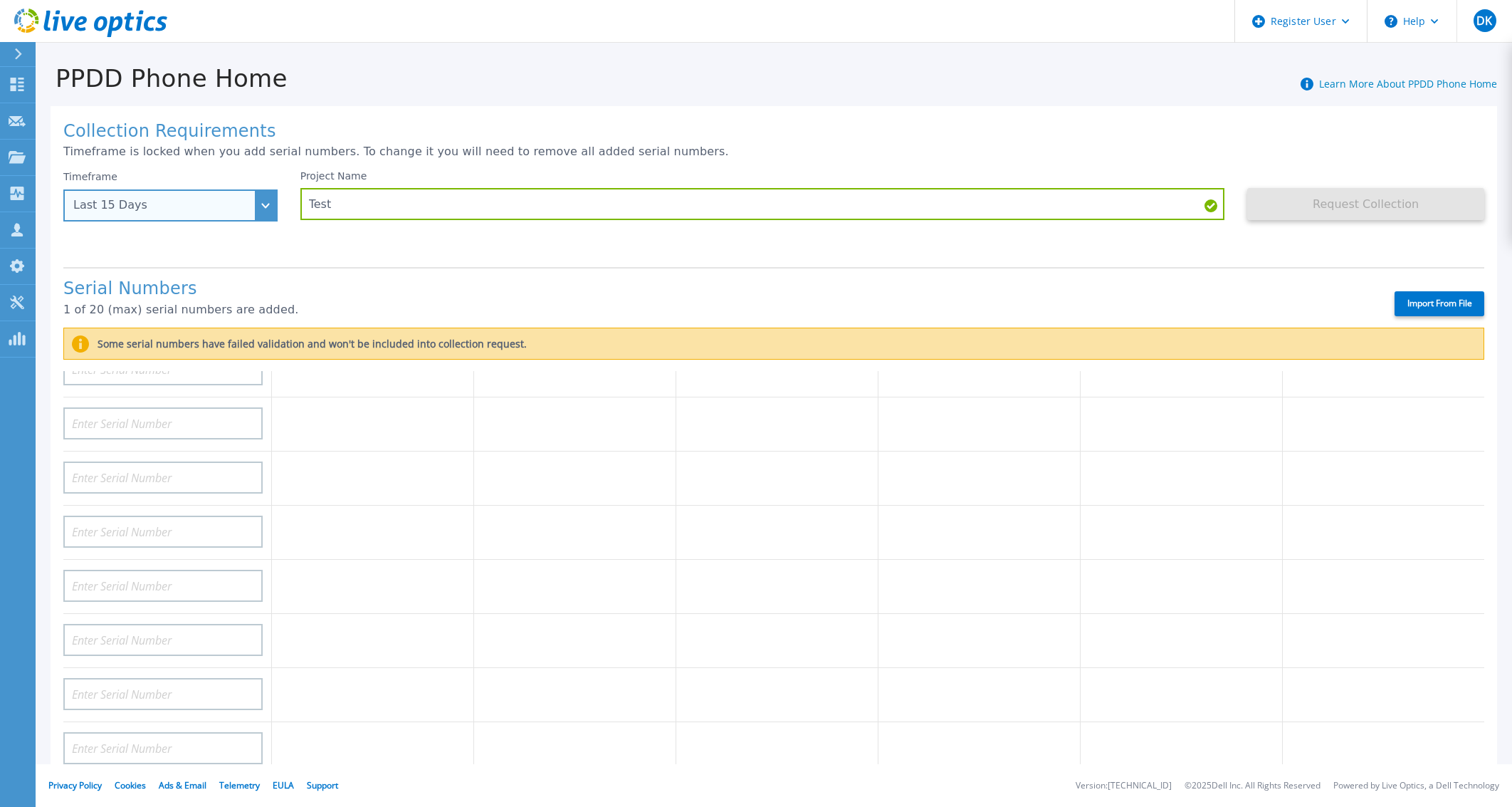
scroll to position [215, 0]
click at [1062, 142] on div "Collection Requirements Timeframe is locked when you add serial numbers. To cha…" at bounding box center [774, 531] width 1446 height 849
